Goal: Information Seeking & Learning: Learn about a topic

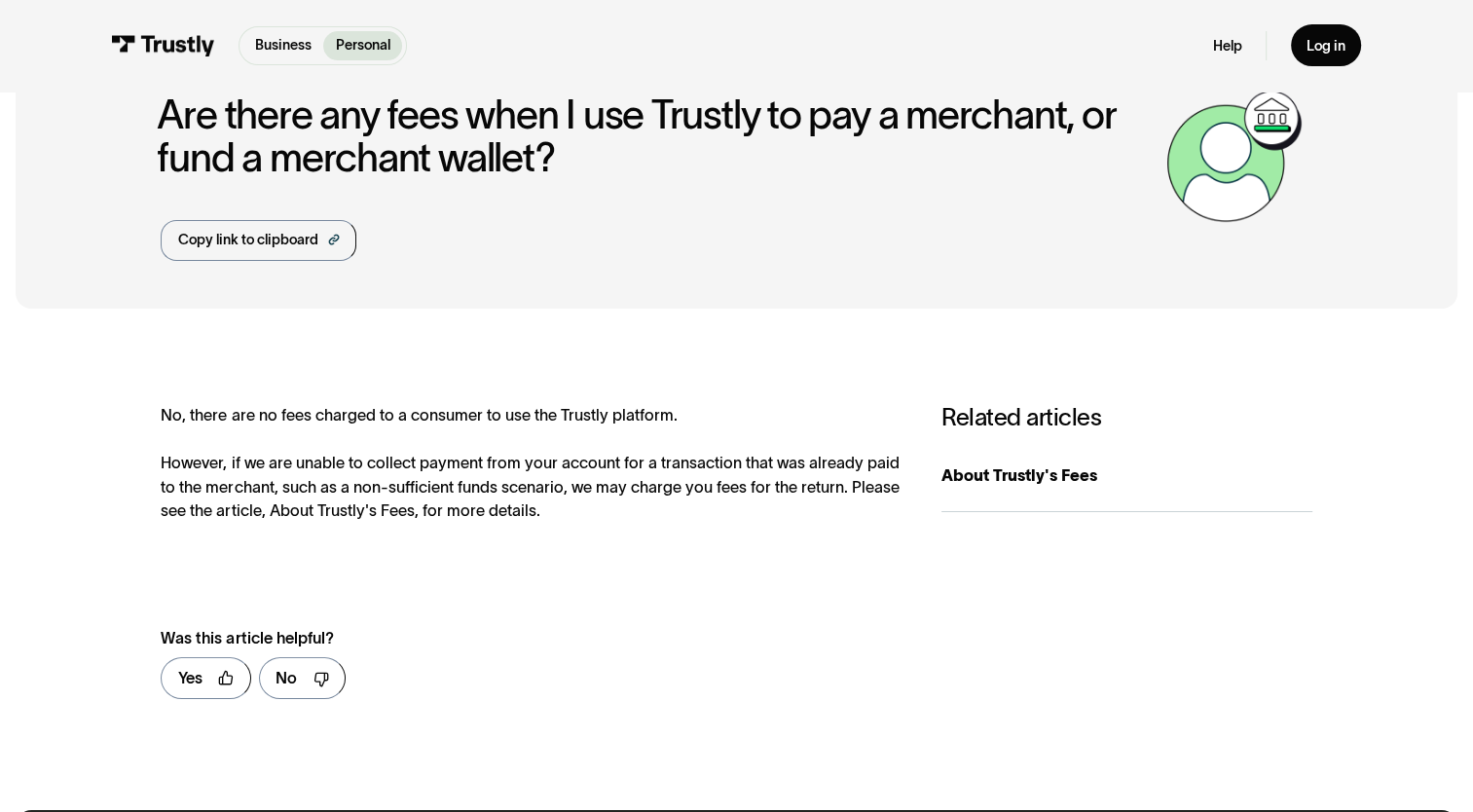
click at [1226, 56] on div "Help Log in" at bounding box center [1287, 45] width 149 height 41
click at [1226, 44] on link "Help" at bounding box center [1228, 46] width 30 height 19
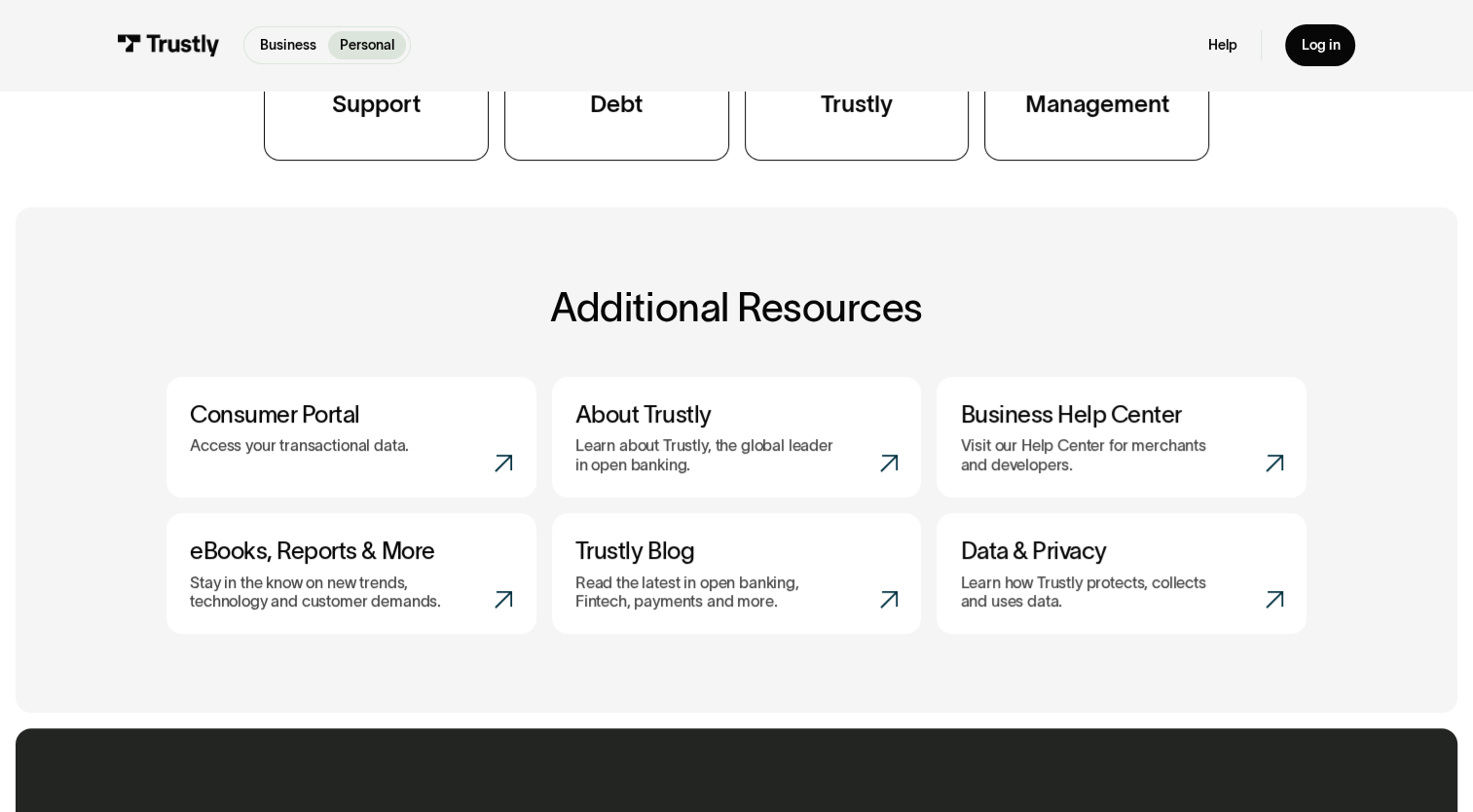
scroll to position [634, 0]
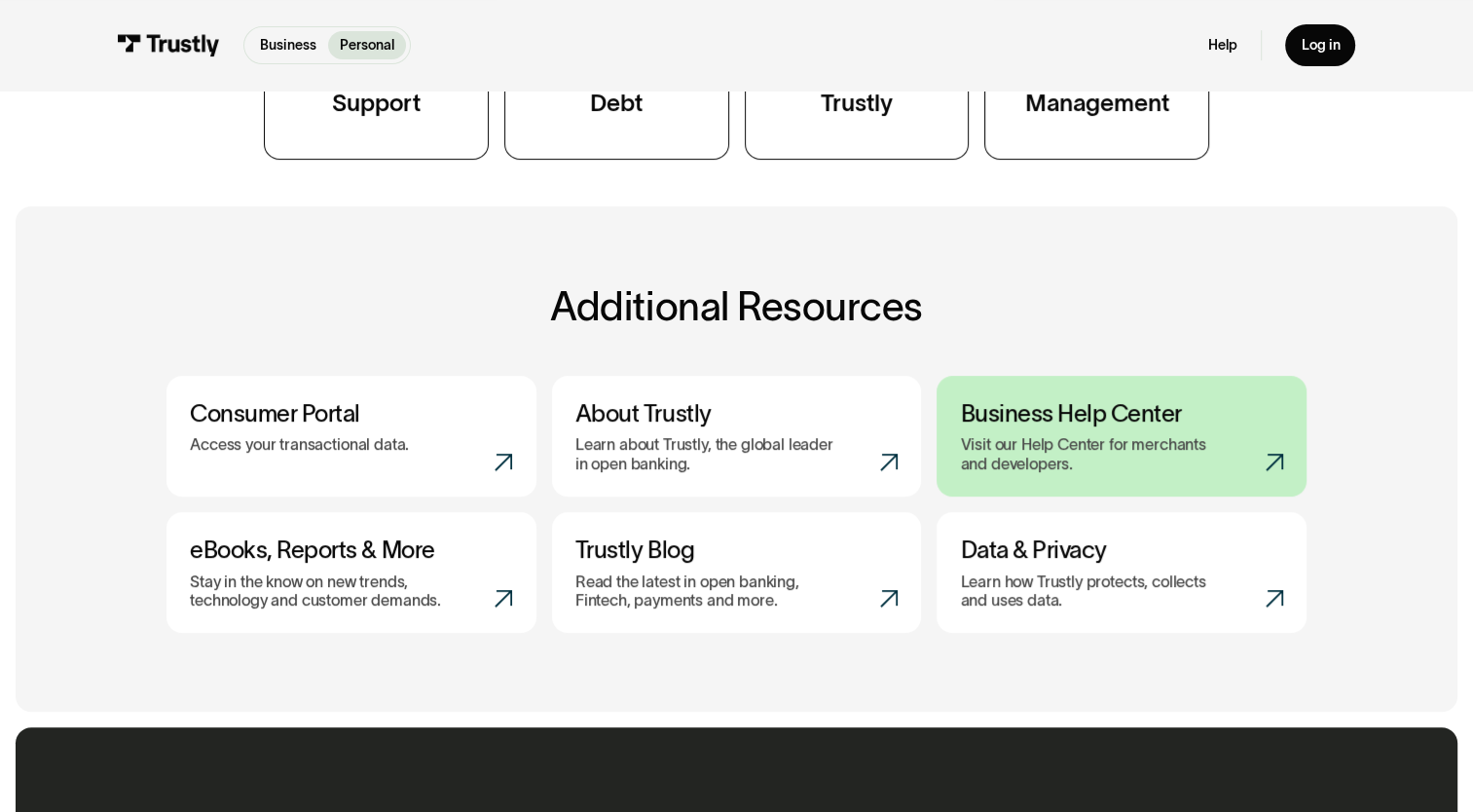
click at [1047, 459] on p "Visit our Help Center for merchants and developers." at bounding box center [1092, 453] width 263 height 38
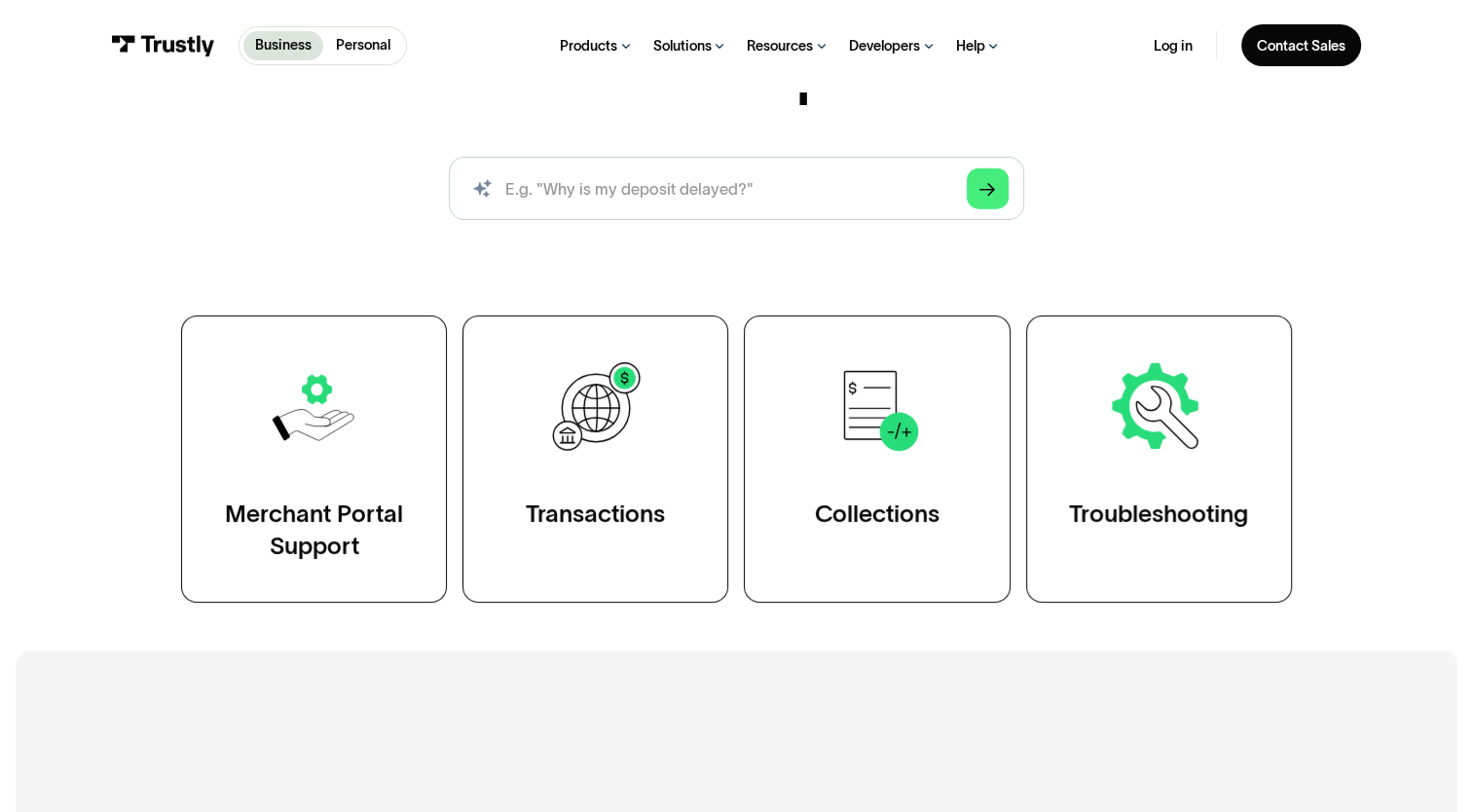
scroll to position [198, 0]
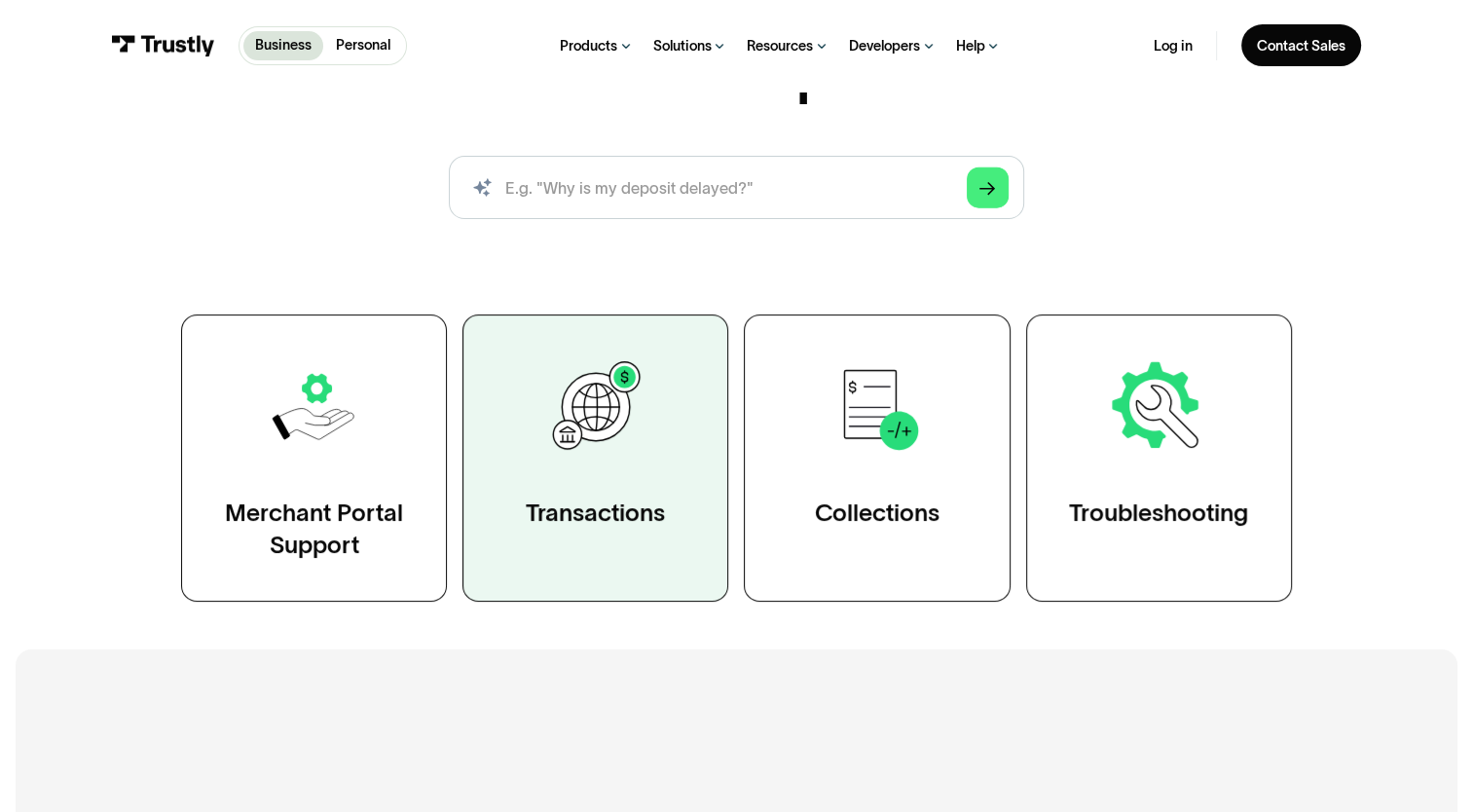
click at [533, 430] on link "Transactions" at bounding box center [596, 457] width 266 height 287
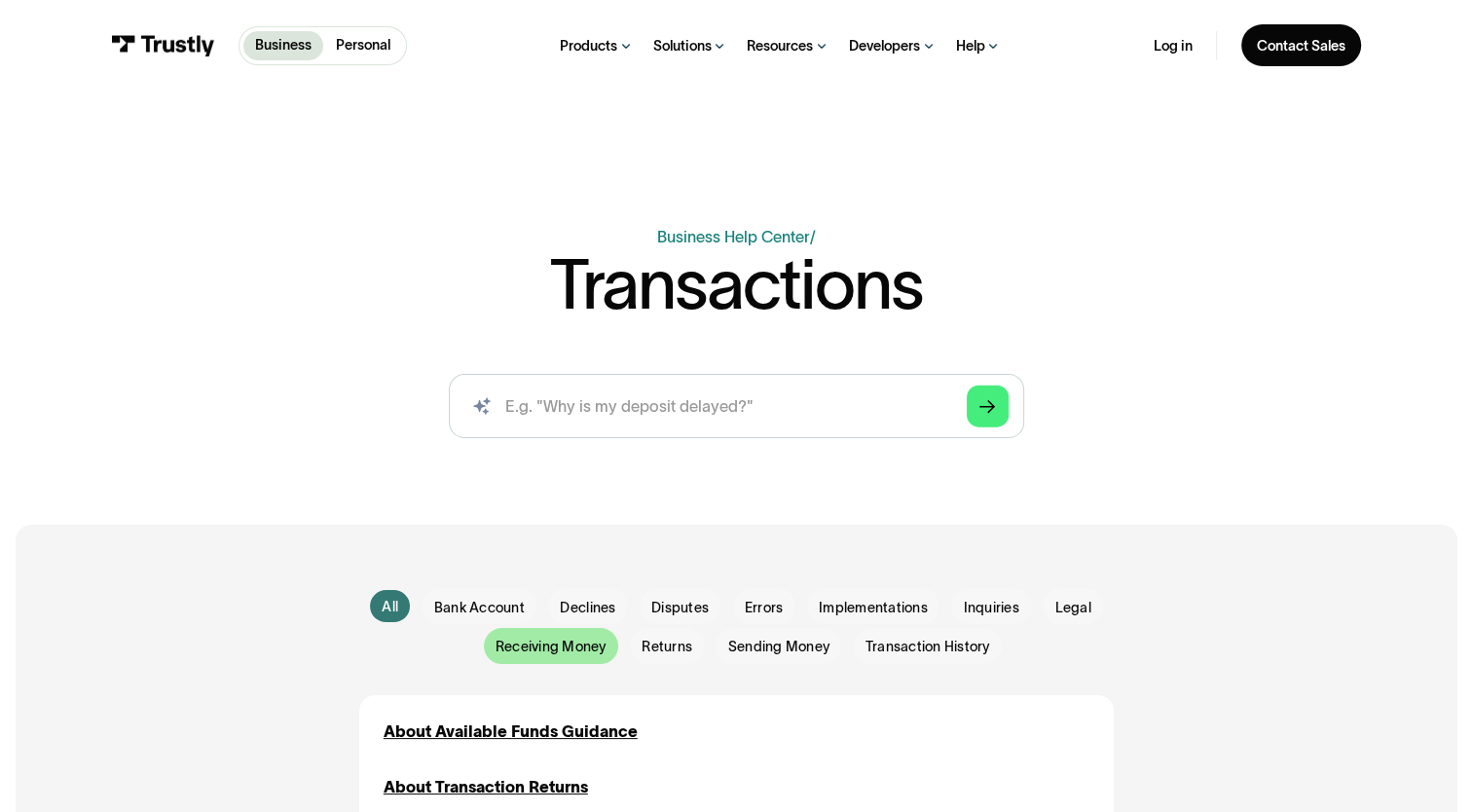
click at [551, 652] on span "Receiving Money" at bounding box center [551, 646] width 111 height 20
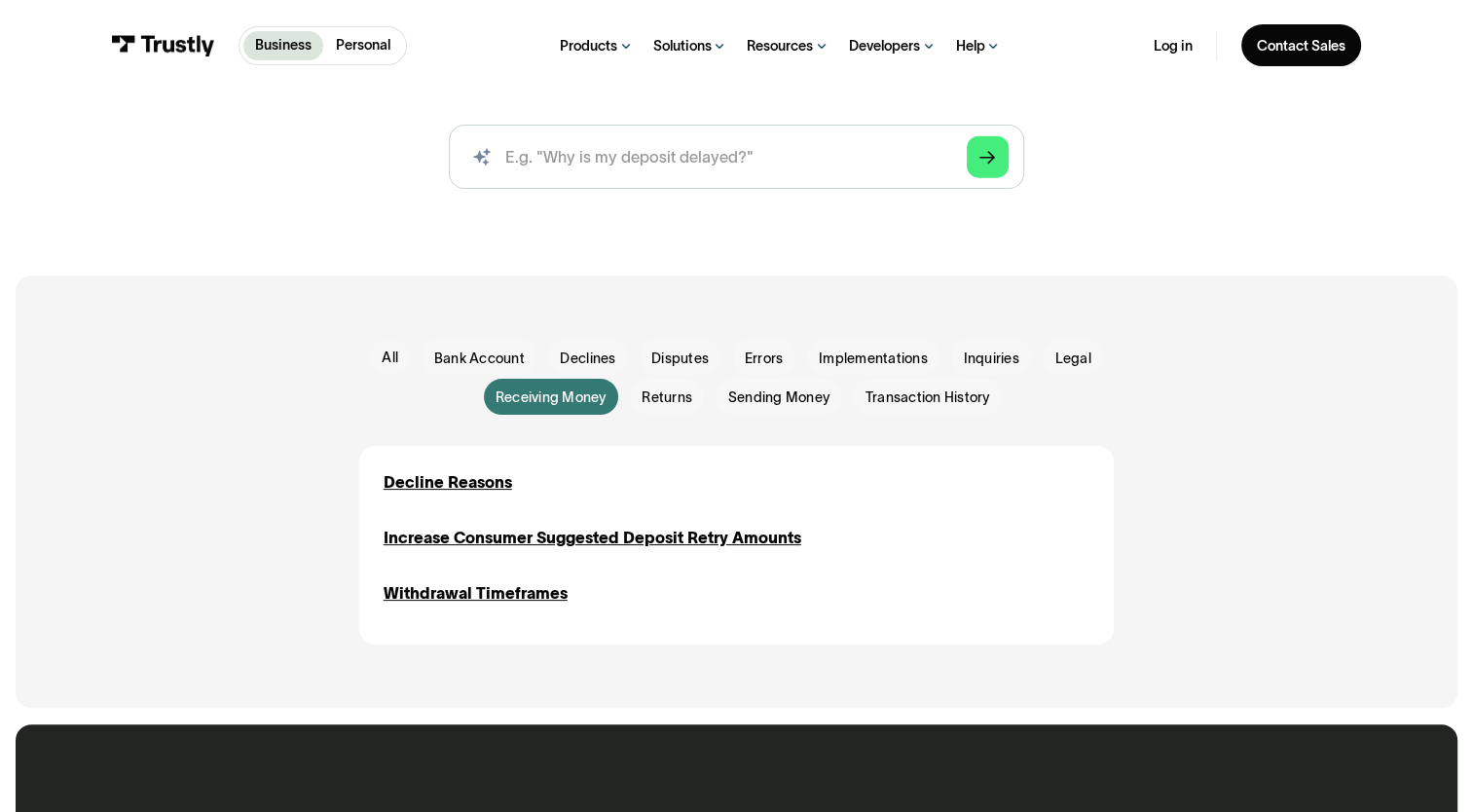
scroll to position [251, 0]
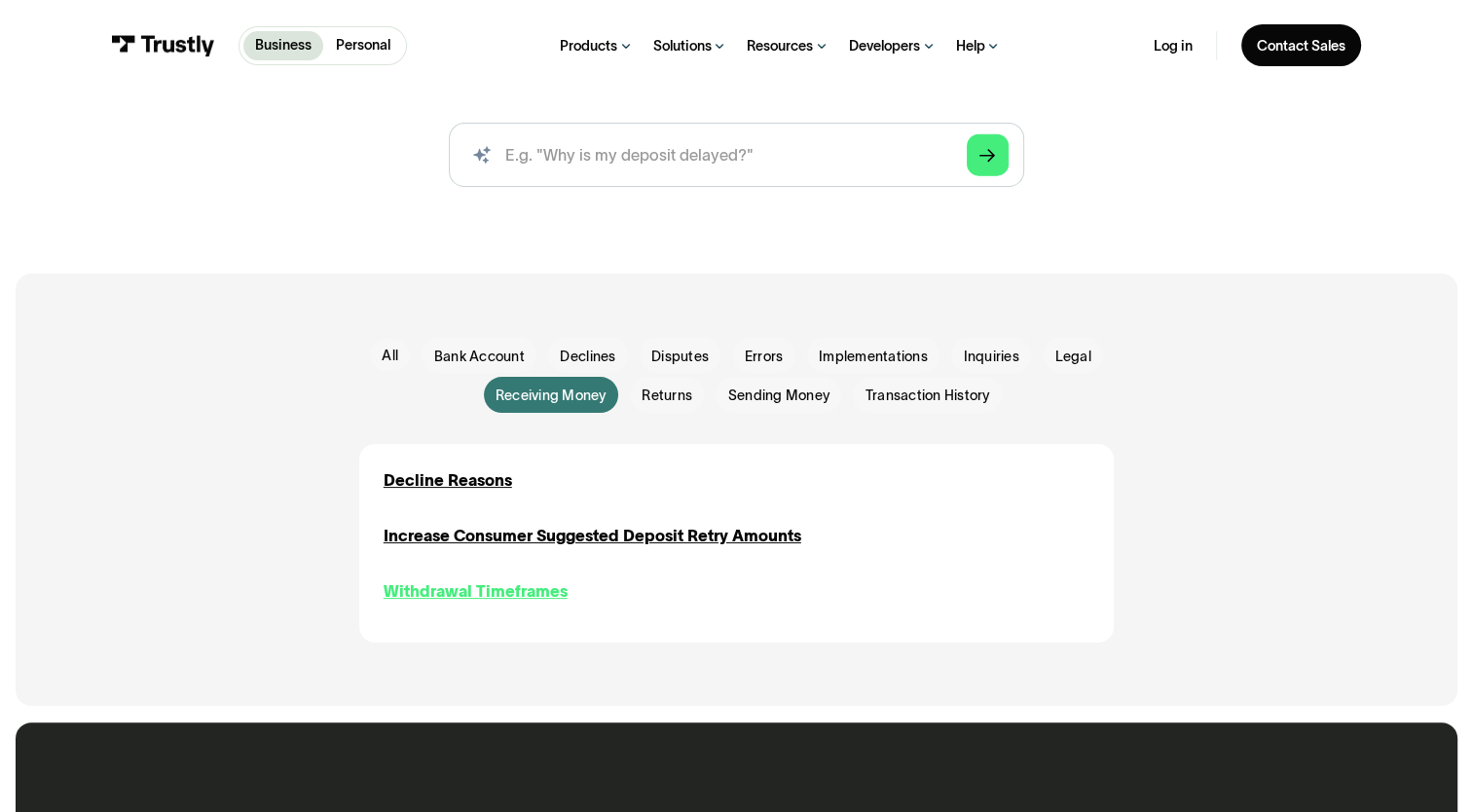
click at [541, 597] on div "Withdrawal Timeframes" at bounding box center [475, 591] width 184 height 24
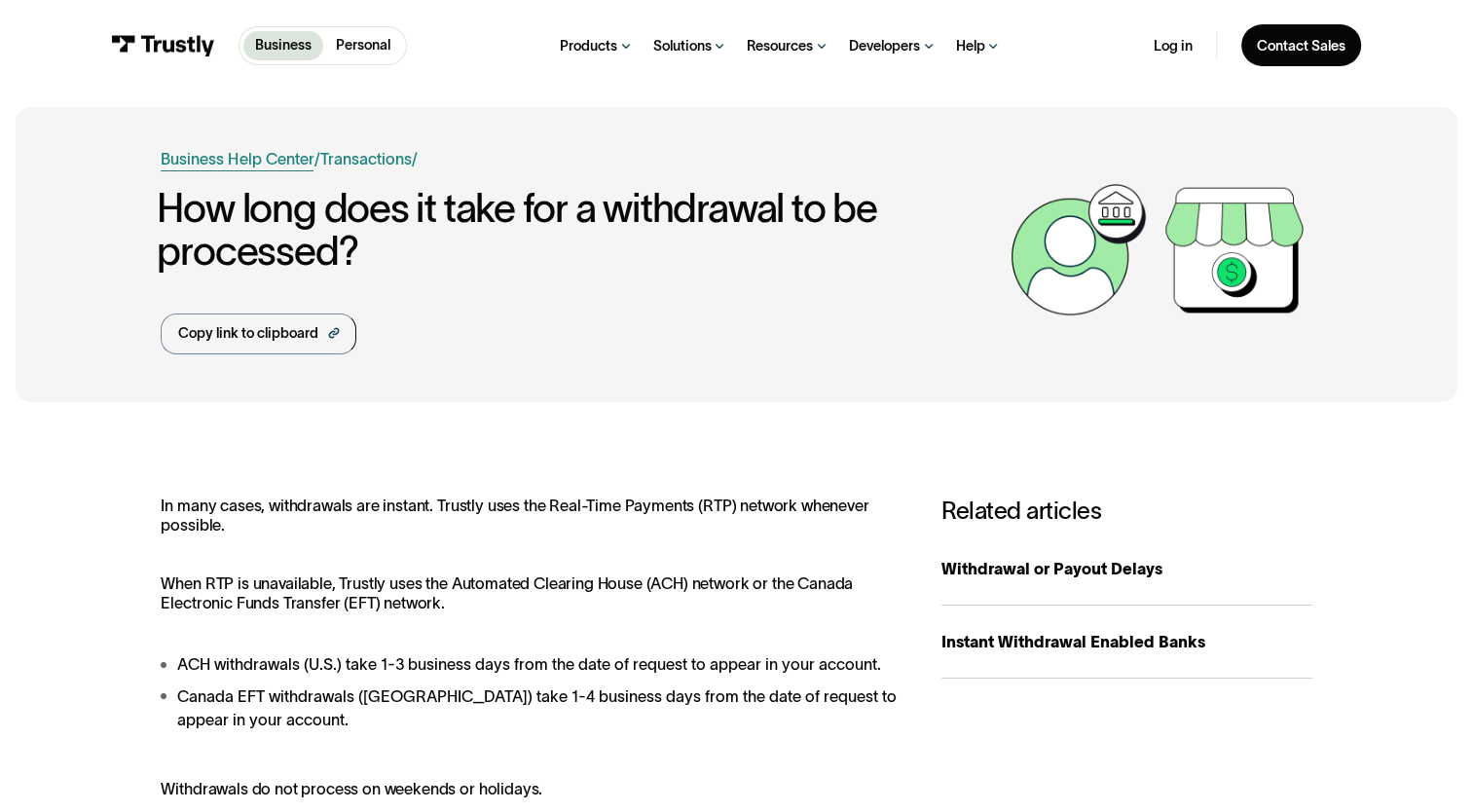
click at [202, 158] on link "Business Help Center" at bounding box center [237, 159] width 153 height 24
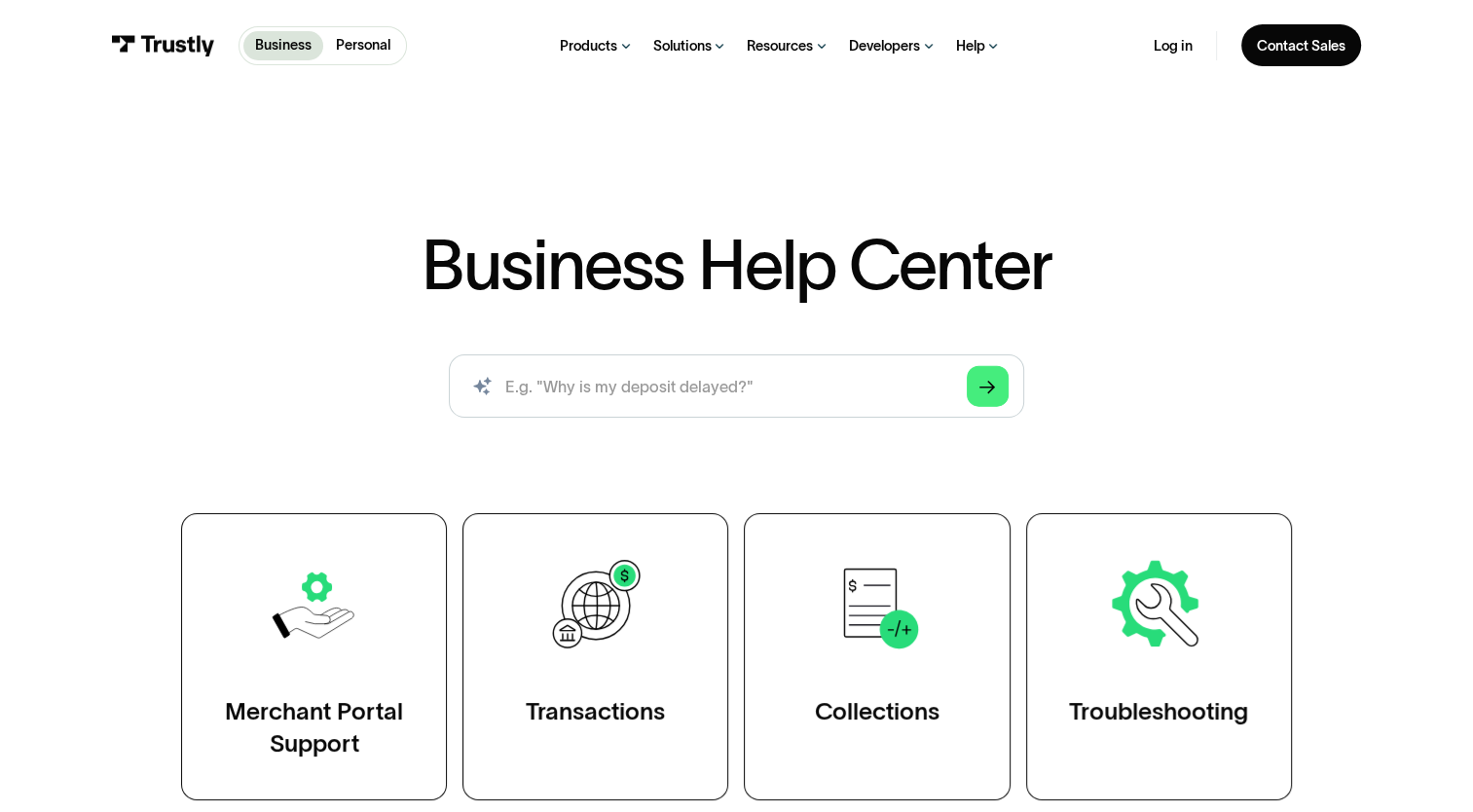
scroll to position [126, 0]
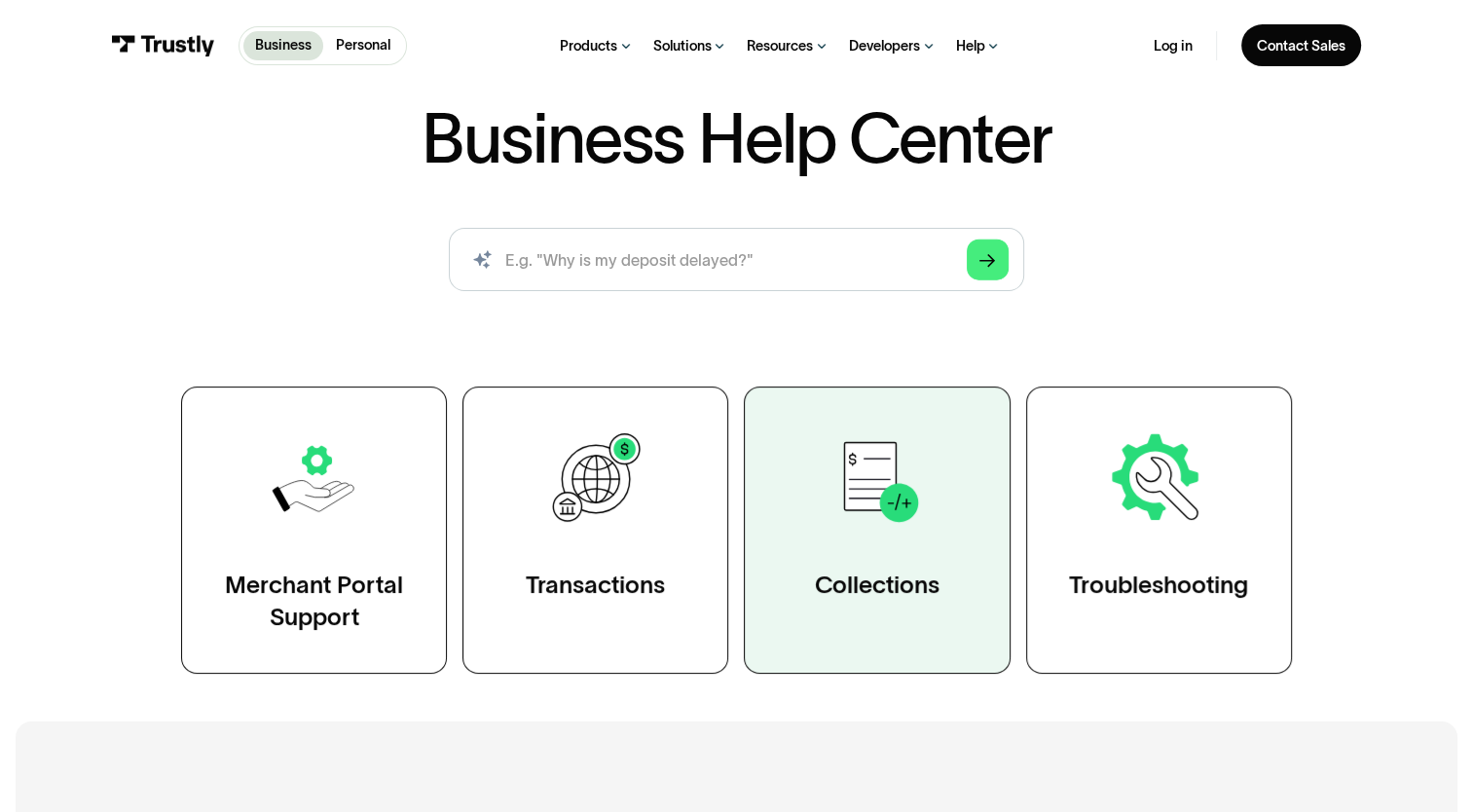
click at [829, 461] on img at bounding box center [877, 479] width 104 height 103
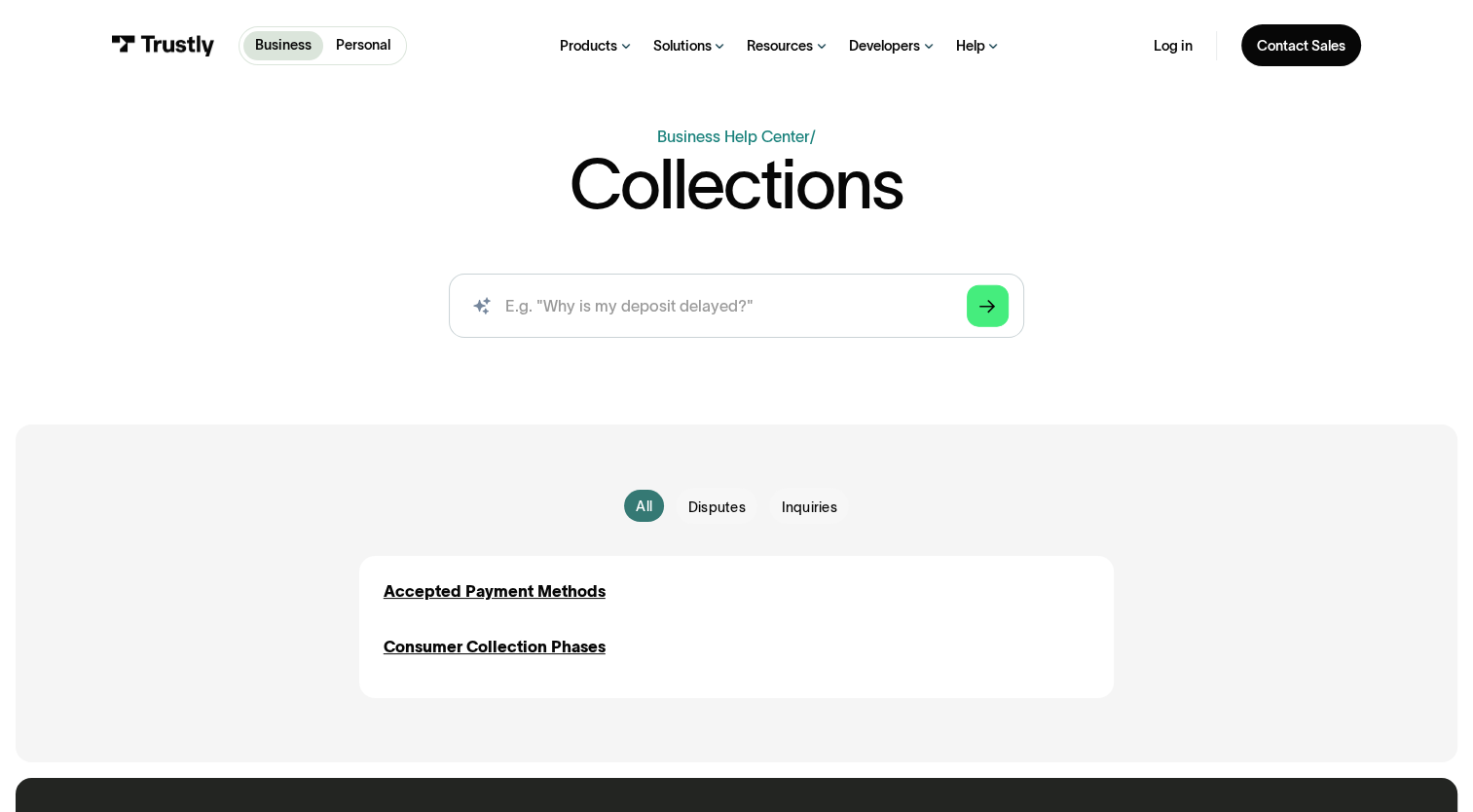
scroll to position [112, 0]
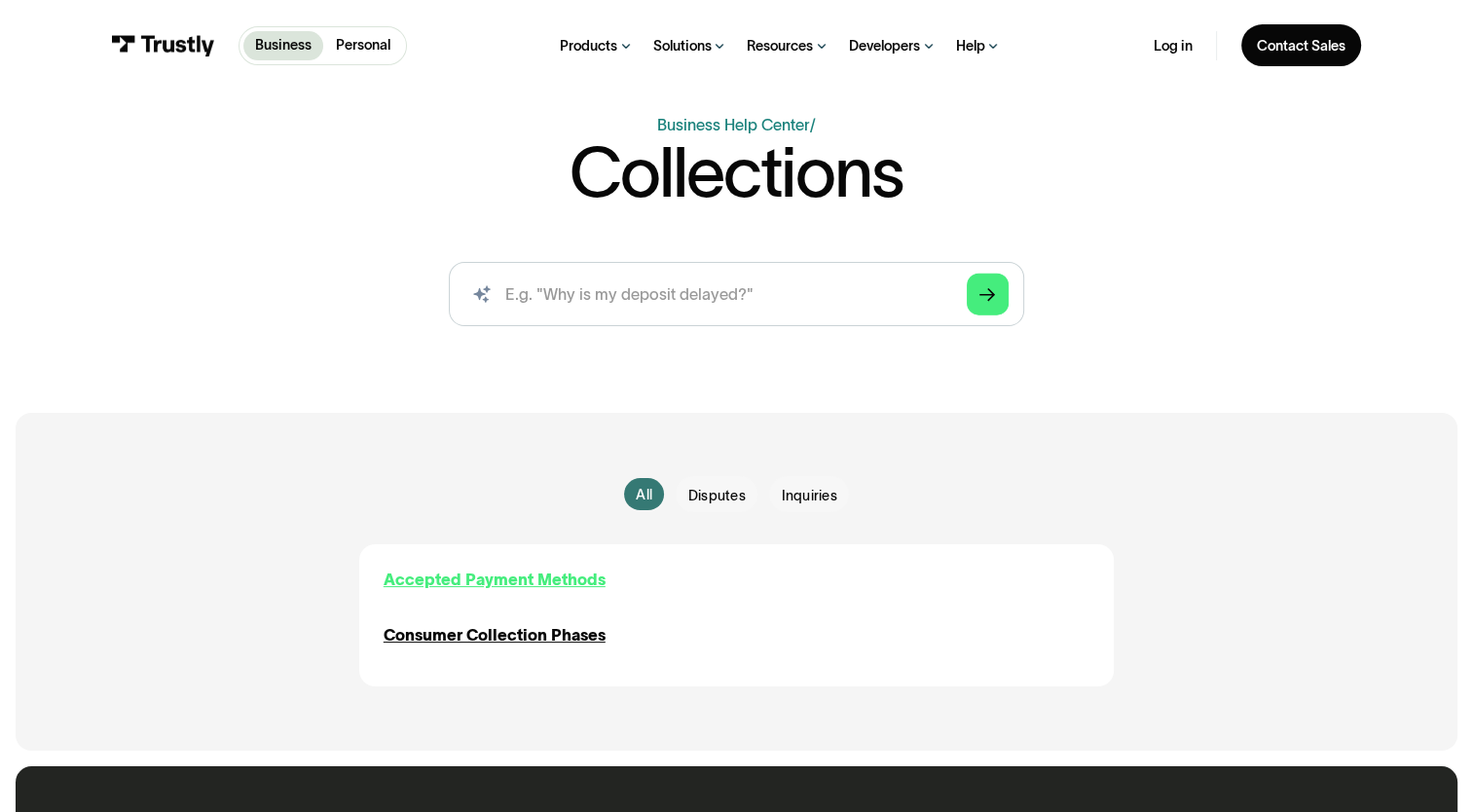
click at [544, 574] on div "Accepted Payment Methods" at bounding box center [494, 579] width 222 height 24
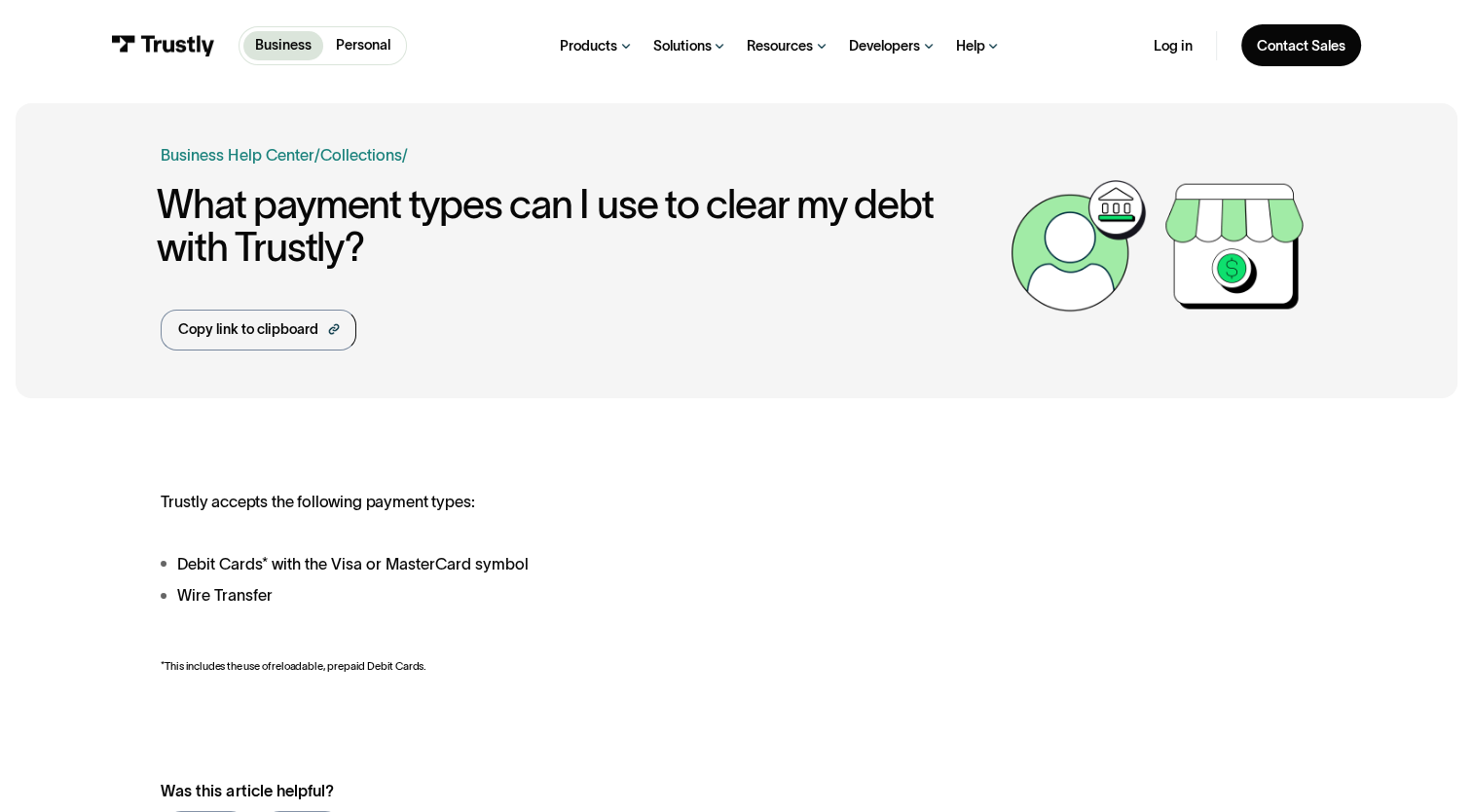
scroll to position [3, 0]
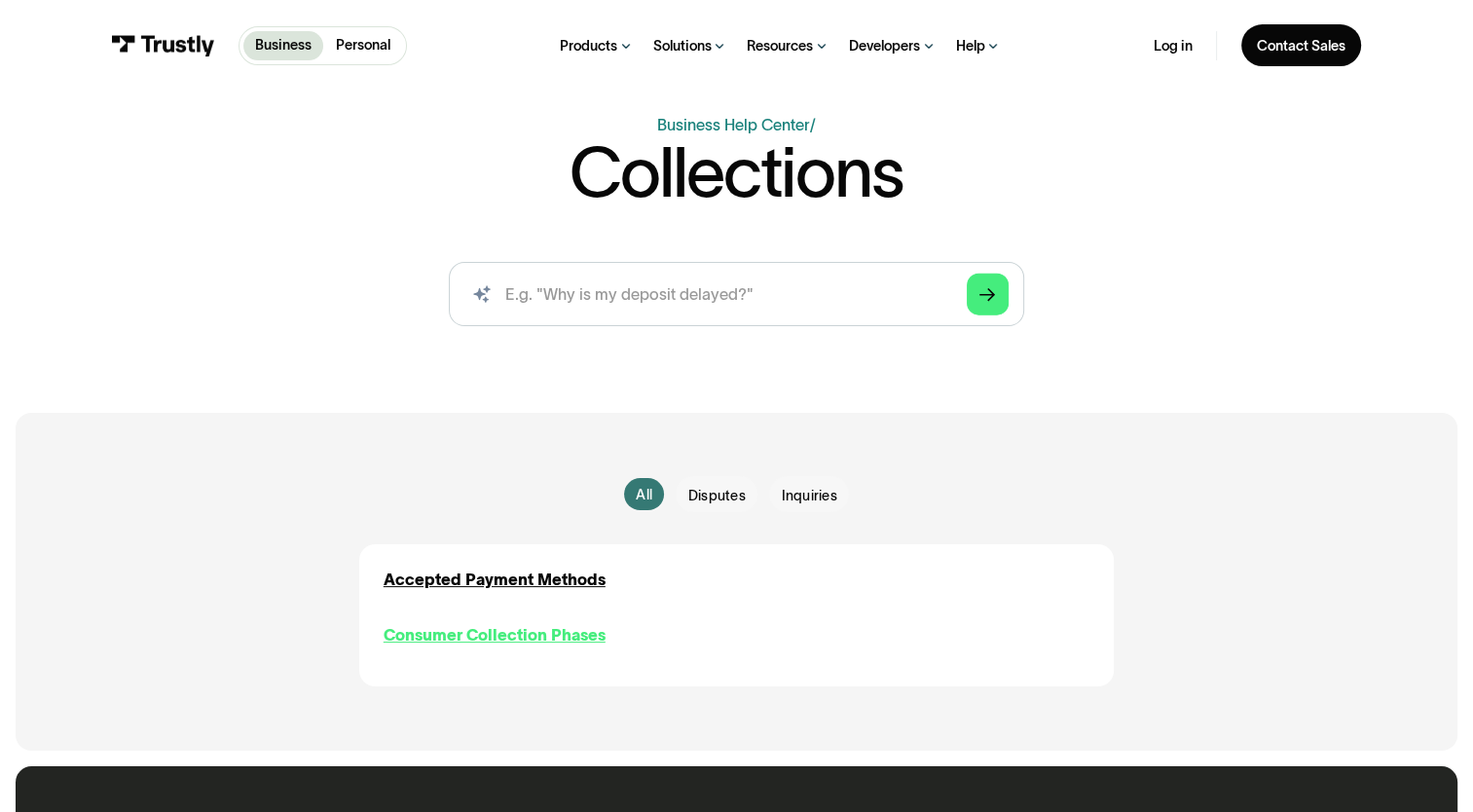
click at [528, 637] on div "Consumer Collection Phases" at bounding box center [494, 635] width 222 height 24
